Goal: Task Accomplishment & Management: Use online tool/utility

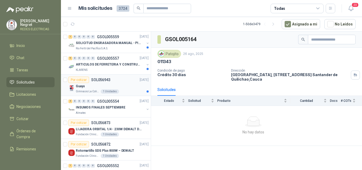
click at [132, 86] on div "Guaya" at bounding box center [112, 86] width 73 height 6
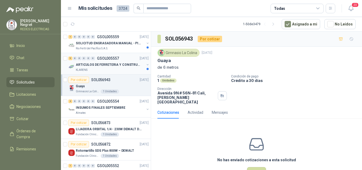
click at [127, 65] on p "ARTICULOS DE FERRETERIA Y CONSTRUCCION EN GENERAL" at bounding box center [109, 64] width 66 height 5
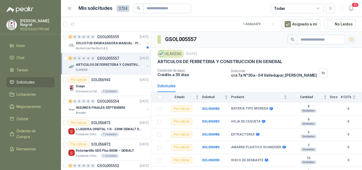
click at [348, 42] on button "button" at bounding box center [351, 39] width 8 height 8
click at [119, 44] on div at bounding box center [106, 102] width 90 height 140
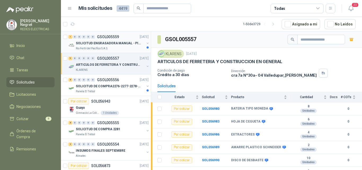
click at [124, 39] on div "1 0 0 0 0 0 GSOL005559 [DATE]" at bounding box center [108, 37] width 81 height 6
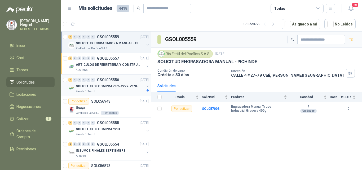
click at [128, 86] on p "SOLICITUD DE COMPRA2276-2277-2278-2284-2285-" at bounding box center [109, 86] width 66 height 5
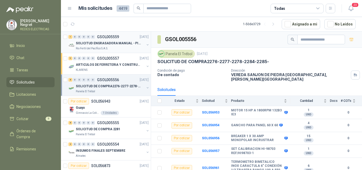
click at [114, 47] on div "Rio Fertil del Pacífico S.A.S." at bounding box center [110, 48] width 69 height 4
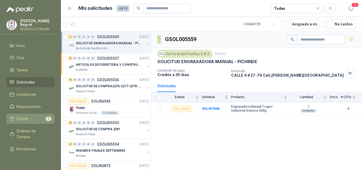
click at [39, 116] on li "Cotizar 9" at bounding box center [31, 119] width 42 height 6
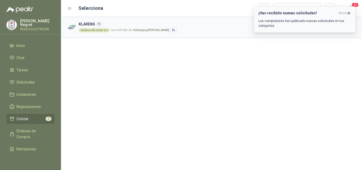
drag, startPoint x: 350, startPoint y: 13, endPoint x: 324, endPoint y: 1, distance: 28.8
click at [349, 13] on icon "button" at bounding box center [348, 13] width 5 height 5
